Goal: Navigation & Orientation: Find specific page/section

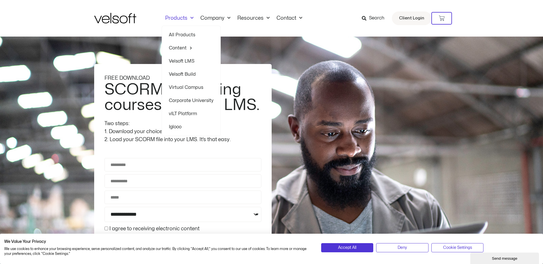
click at [191, 18] on span "Menu" at bounding box center [190, 17] width 6 height 9
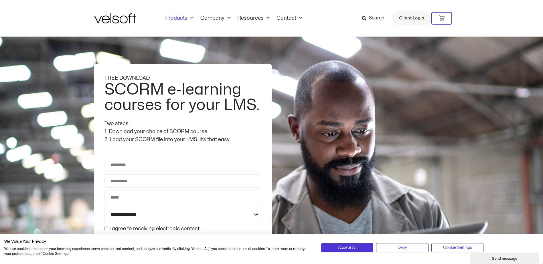
click at [191, 18] on span "Menu" at bounding box center [190, 17] width 6 height 9
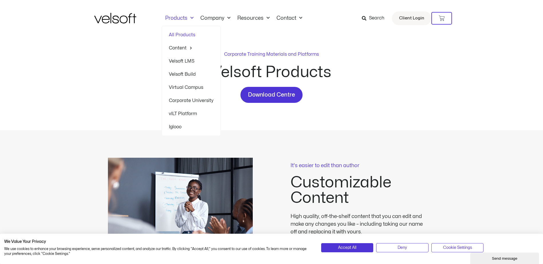
click at [188, 18] on span "Menu" at bounding box center [190, 17] width 6 height 9
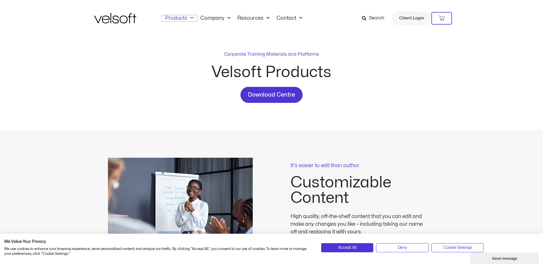
click at [188, 18] on span "Menu" at bounding box center [190, 17] width 6 height 9
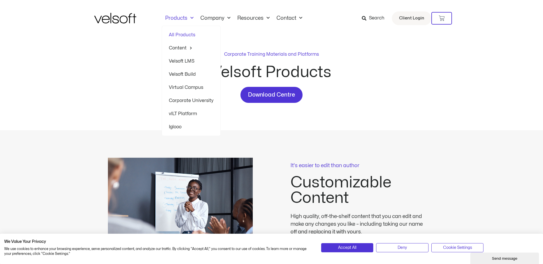
click at [119, 70] on div "Corporate Training Materials and Platforms Velsoft Products Download Centre" at bounding box center [271, 77] width 355 height 52
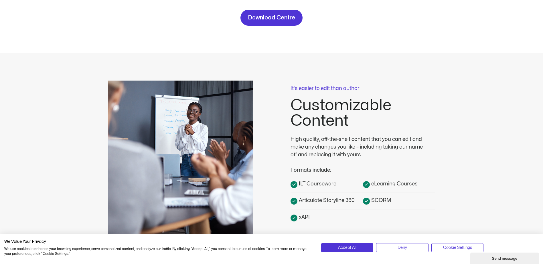
scroll to position [57, 0]
